Goal: Transaction & Acquisition: Purchase product/service

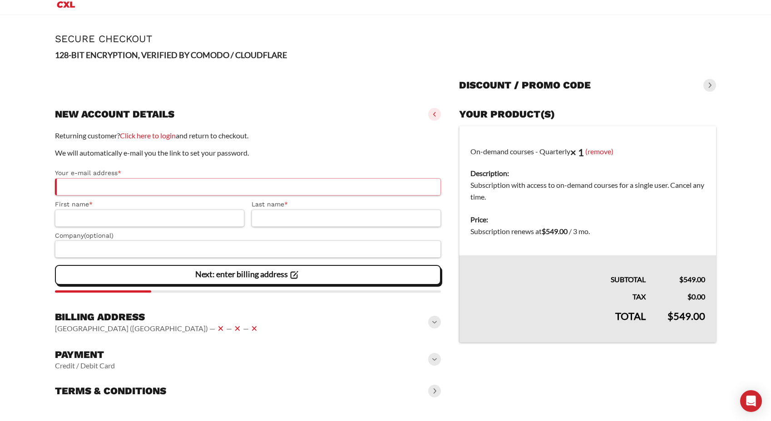
click at [226, 187] on input "Your e-mail address *" at bounding box center [248, 186] width 386 height 17
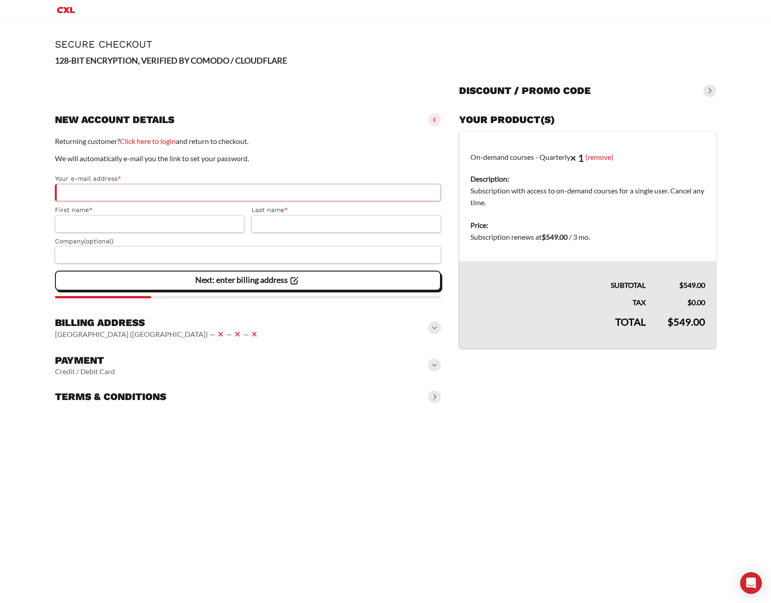
click at [181, 190] on input "Your e-mail address *" at bounding box center [248, 192] width 386 height 17
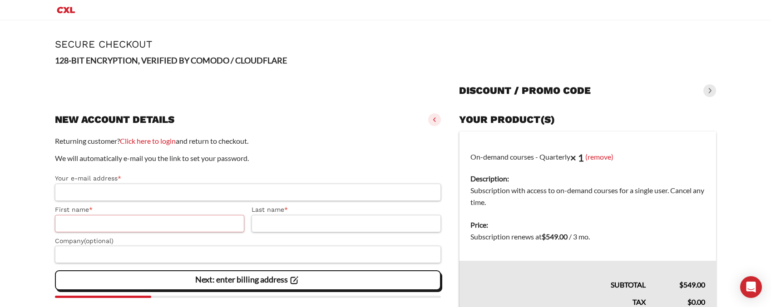
click at [79, 222] on input "First name *" at bounding box center [149, 223] width 189 height 17
click at [93, 194] on input "Your e-mail address *" at bounding box center [248, 192] width 386 height 17
click at [117, 198] on input "Your e-mail address *" at bounding box center [248, 192] width 386 height 17
click at [108, 231] on input "First name *" at bounding box center [149, 223] width 189 height 17
drag, startPoint x: 283, startPoint y: 225, endPoint x: 197, endPoint y: 240, distance: 87.2
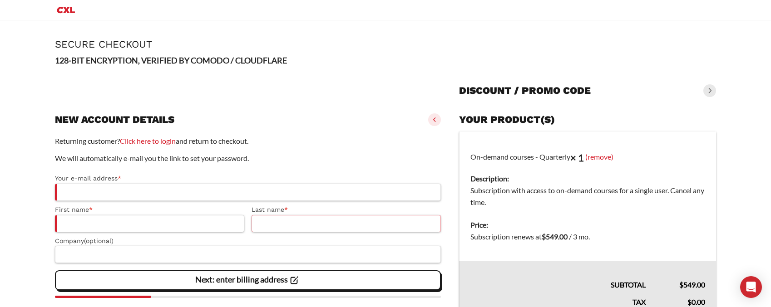
click at [283, 225] on input "Last name *" at bounding box center [346, 223] width 189 height 17
click at [103, 190] on input "Your e-mail address *" at bounding box center [248, 192] width 386 height 17
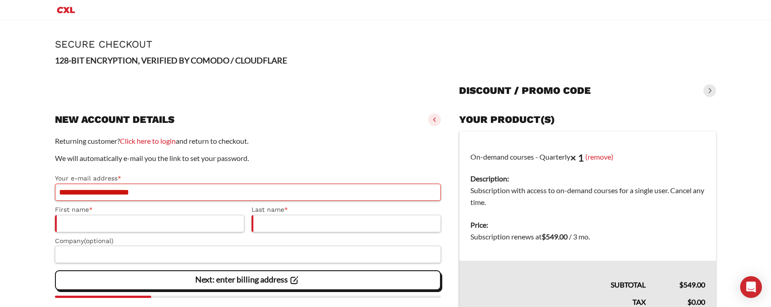
type input "**********"
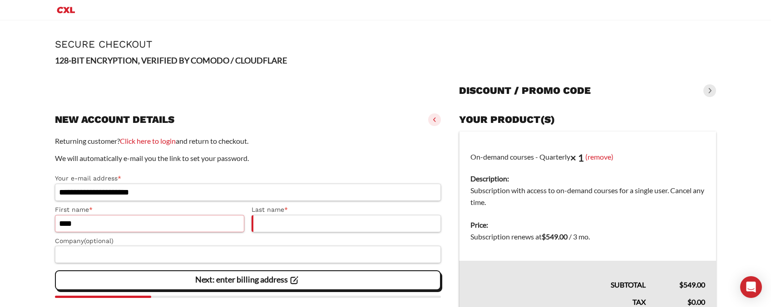
type input "****"
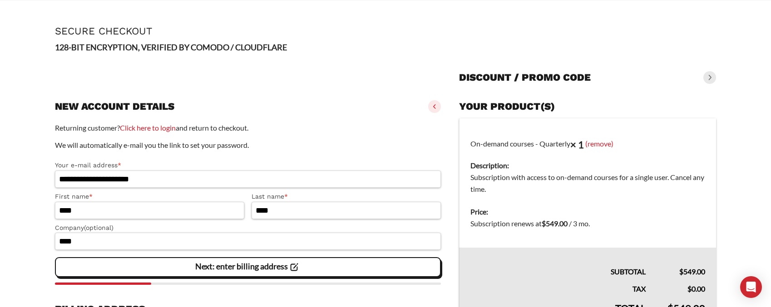
scroll to position [31, 0]
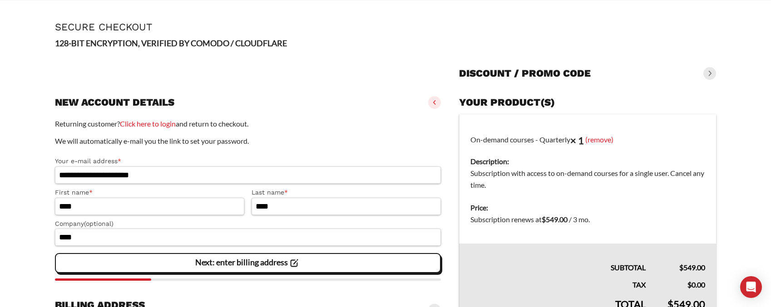
click at [0, 0] on slot "Next: enter billing address" at bounding box center [0, 0] width 0 height 0
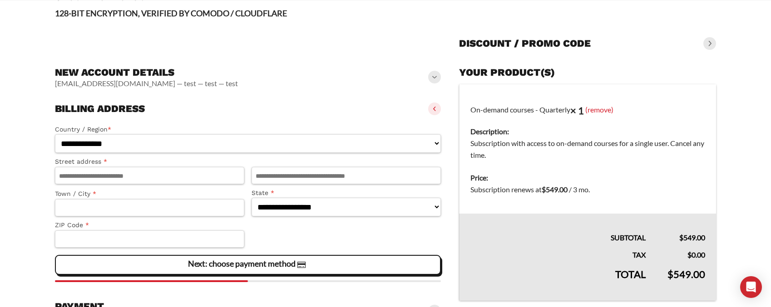
scroll to position [62, 0]
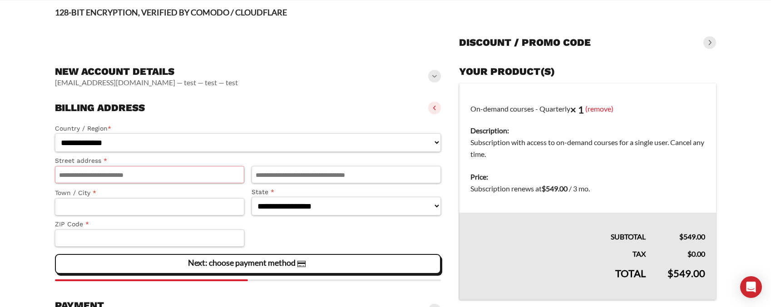
click at [156, 177] on input "Street address *" at bounding box center [149, 174] width 189 height 17
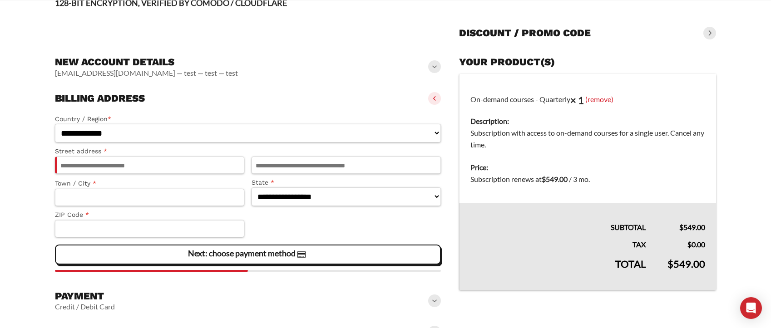
scroll to position [72, 0]
